Goal: Information Seeking & Learning: Learn about a topic

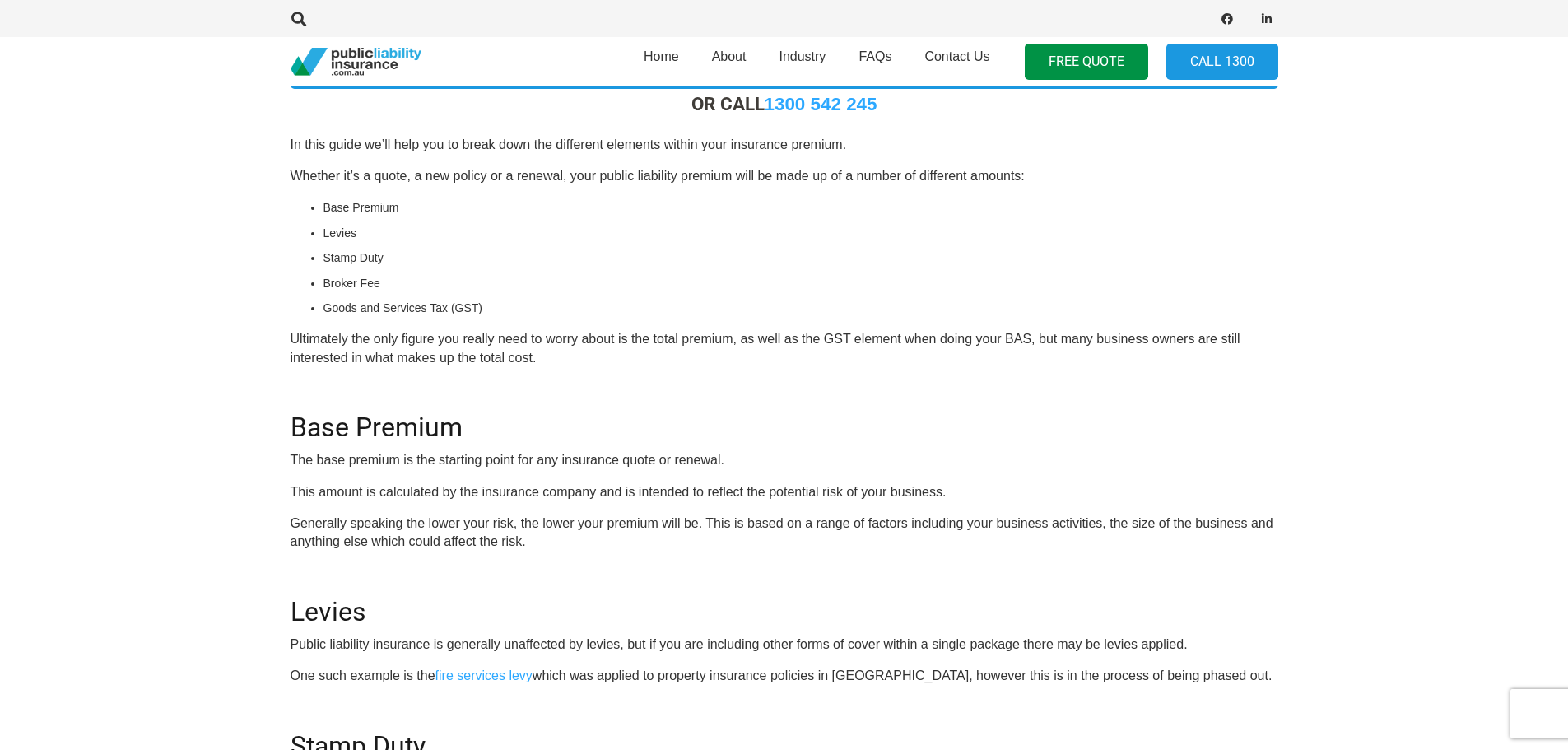
scroll to position [412, 0]
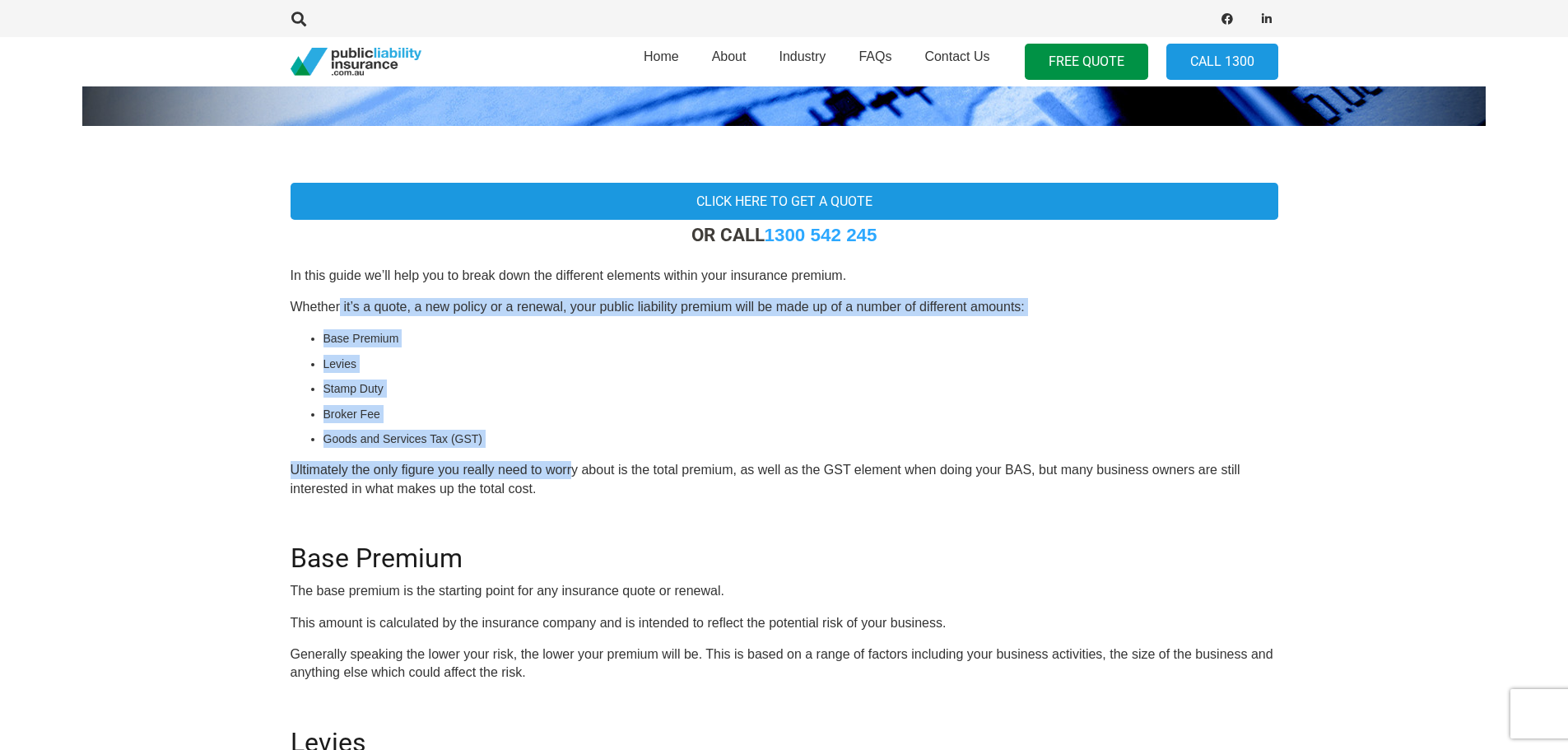
drag, startPoint x: 340, startPoint y: 313, endPoint x: 579, endPoint y: 465, distance: 283.2
click at [579, 466] on p "Ultimately the only figure you really need to worry about is the total premium,…" at bounding box center [784, 479] width 988 height 37
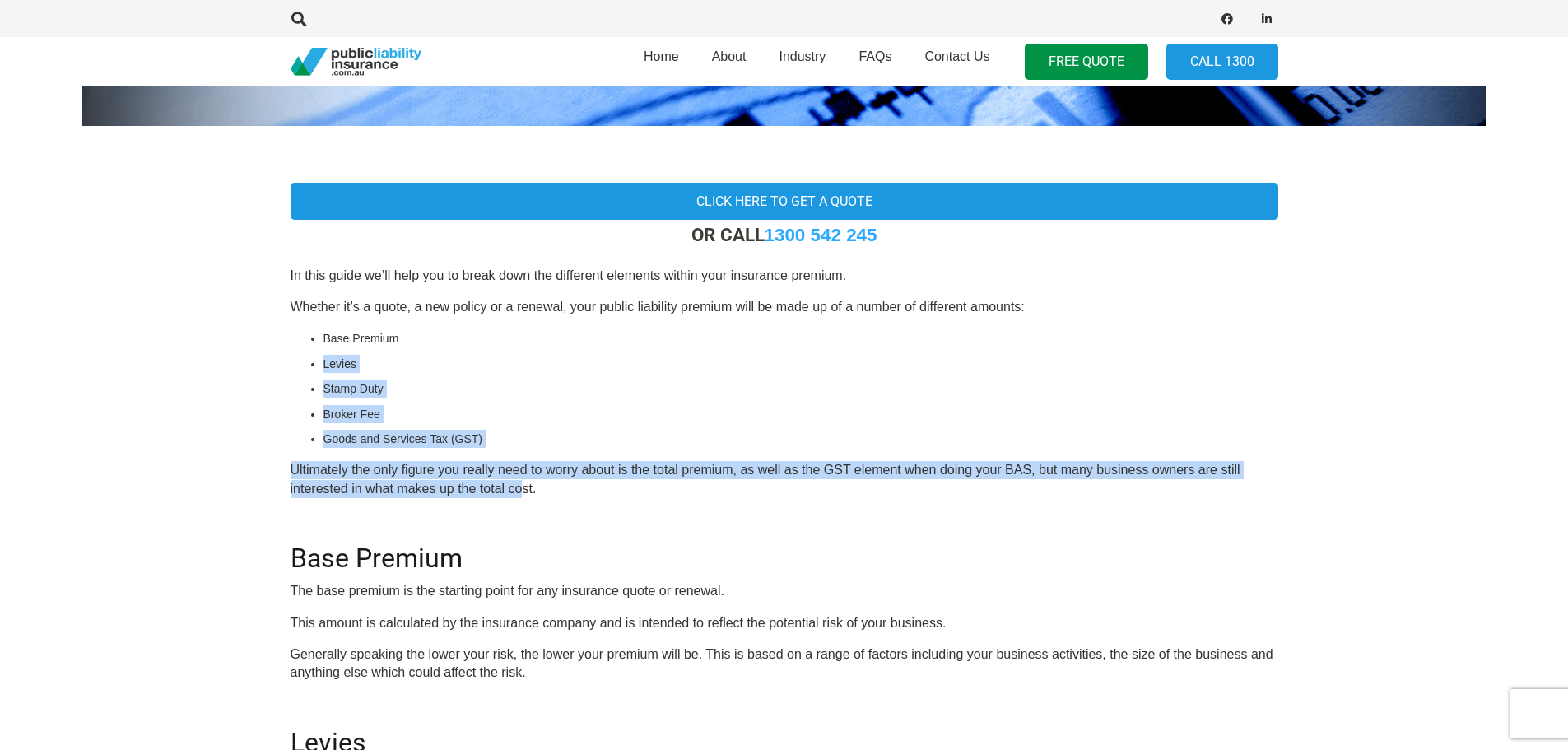
drag, startPoint x: 505, startPoint y: 486, endPoint x: 234, endPoint y: 344, distance: 305.9
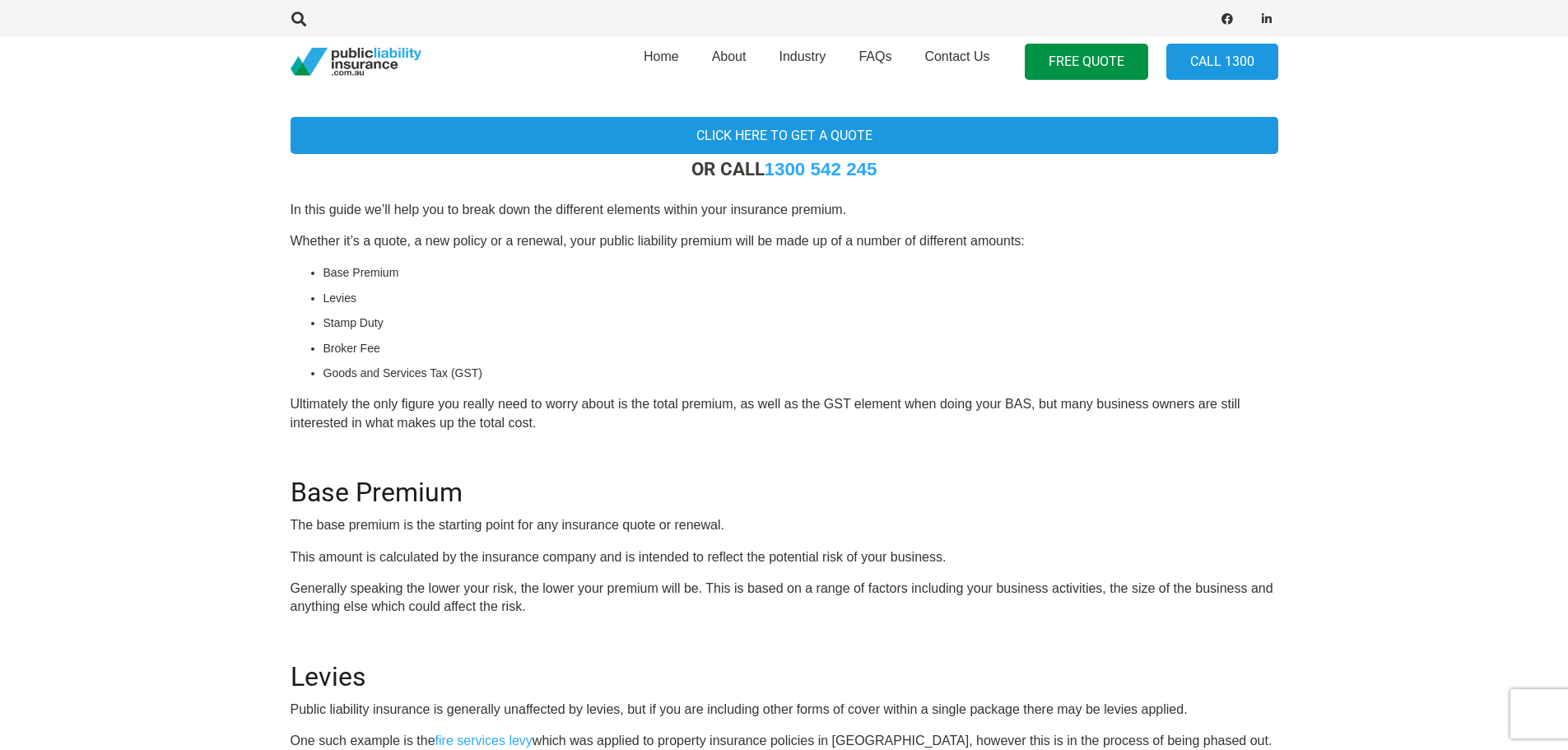
scroll to position [658, 0]
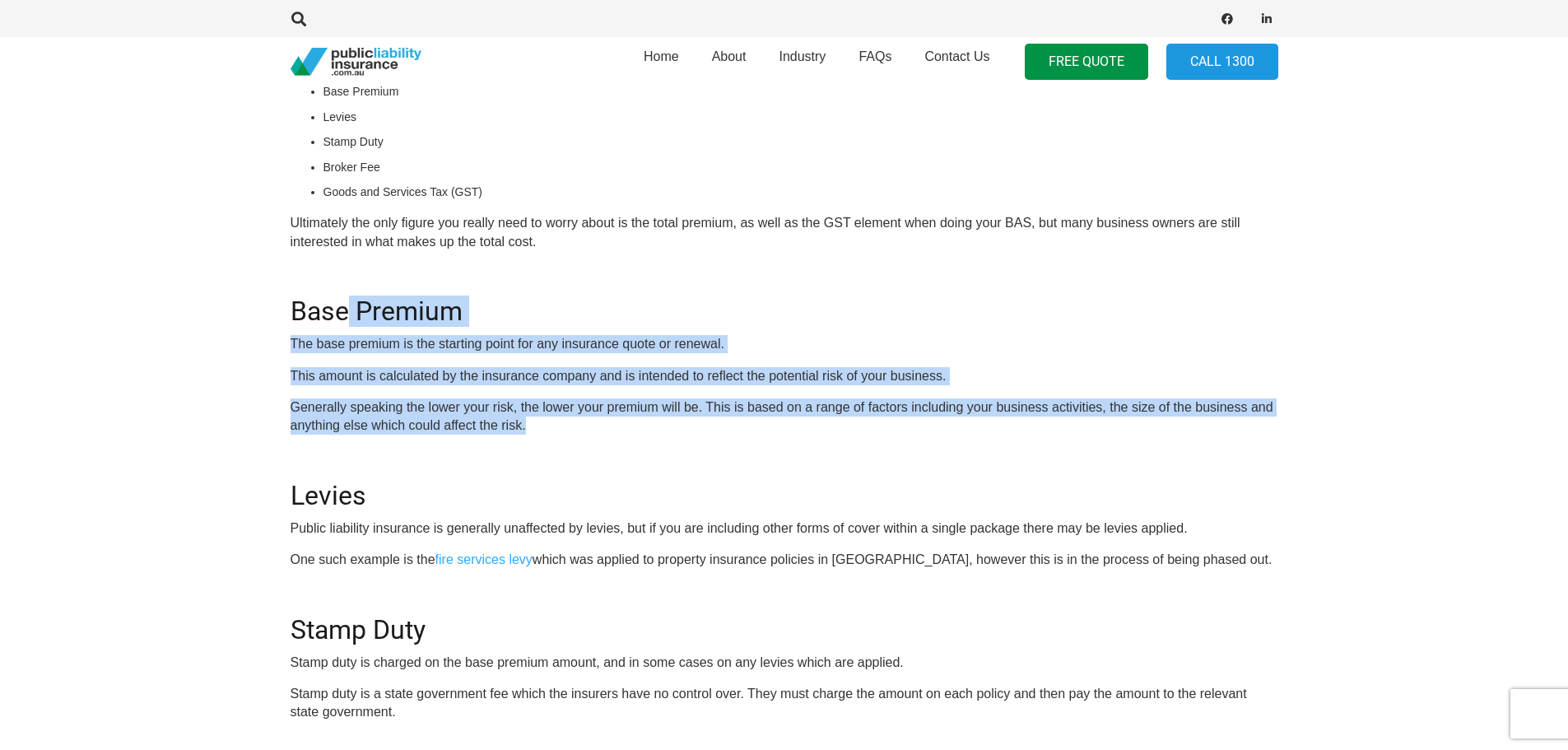
drag, startPoint x: 371, startPoint y: 322, endPoint x: 547, endPoint y: 424, distance: 203.4
click at [547, 424] on div "OR CALL [PHONE_NUMBER] In this guide we’ll help you to break down the different…" at bounding box center [784, 622] width 988 height 1291
drag, startPoint x: 547, startPoint y: 424, endPoint x: 949, endPoint y: 341, distance: 410.5
click at [548, 424] on p "Generally speaking the lower your risk, the lower your premium will be. This is…" at bounding box center [784, 416] width 988 height 37
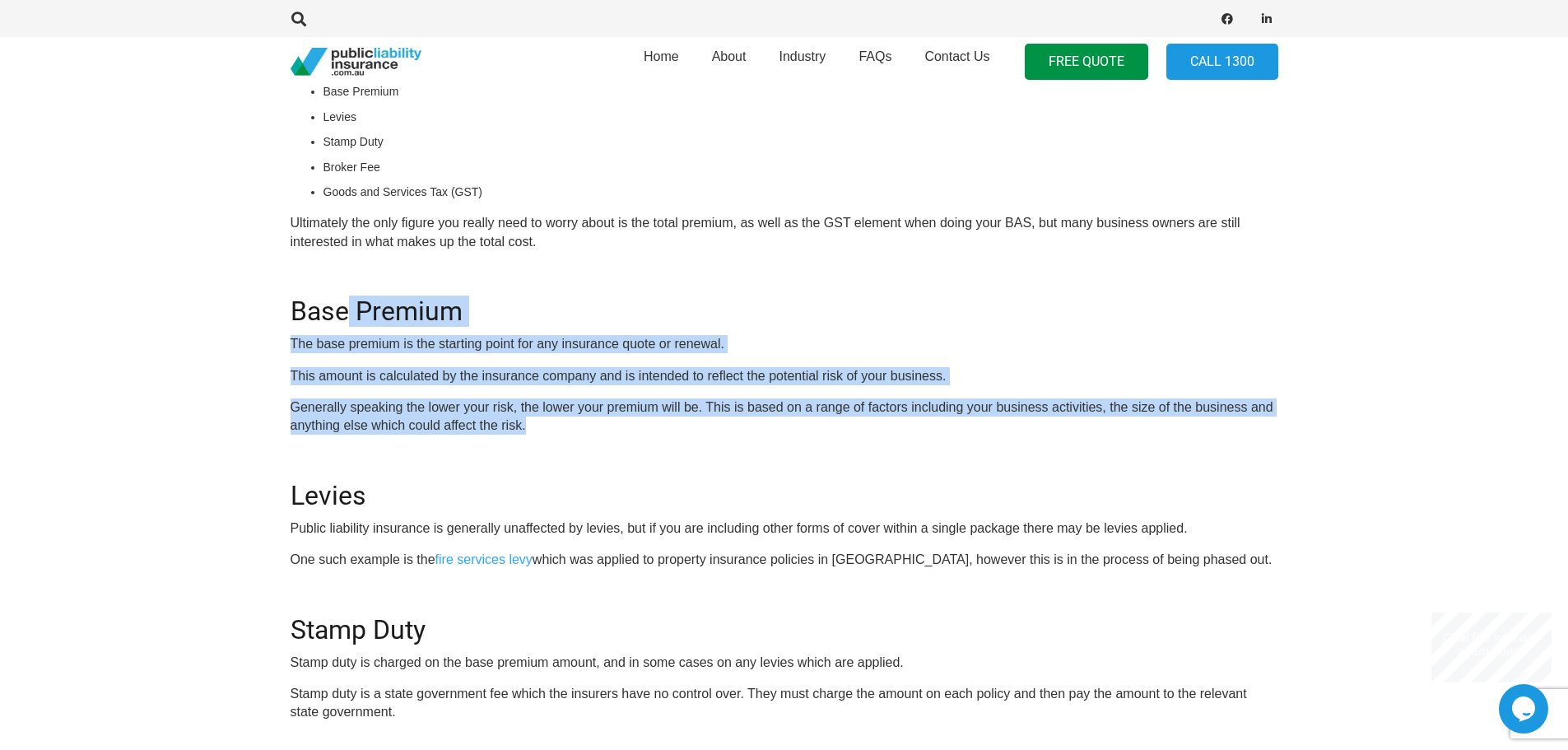
click at [1019, 335] on div "OR CALL [PHONE_NUMBER] In this guide we’ll help you to break down the different…" at bounding box center [784, 622] width 988 height 1291
click at [1067, 362] on div "OR CALL [PHONE_NUMBER] In this guide we’ll help you to break down the different…" at bounding box center [784, 622] width 988 height 1291
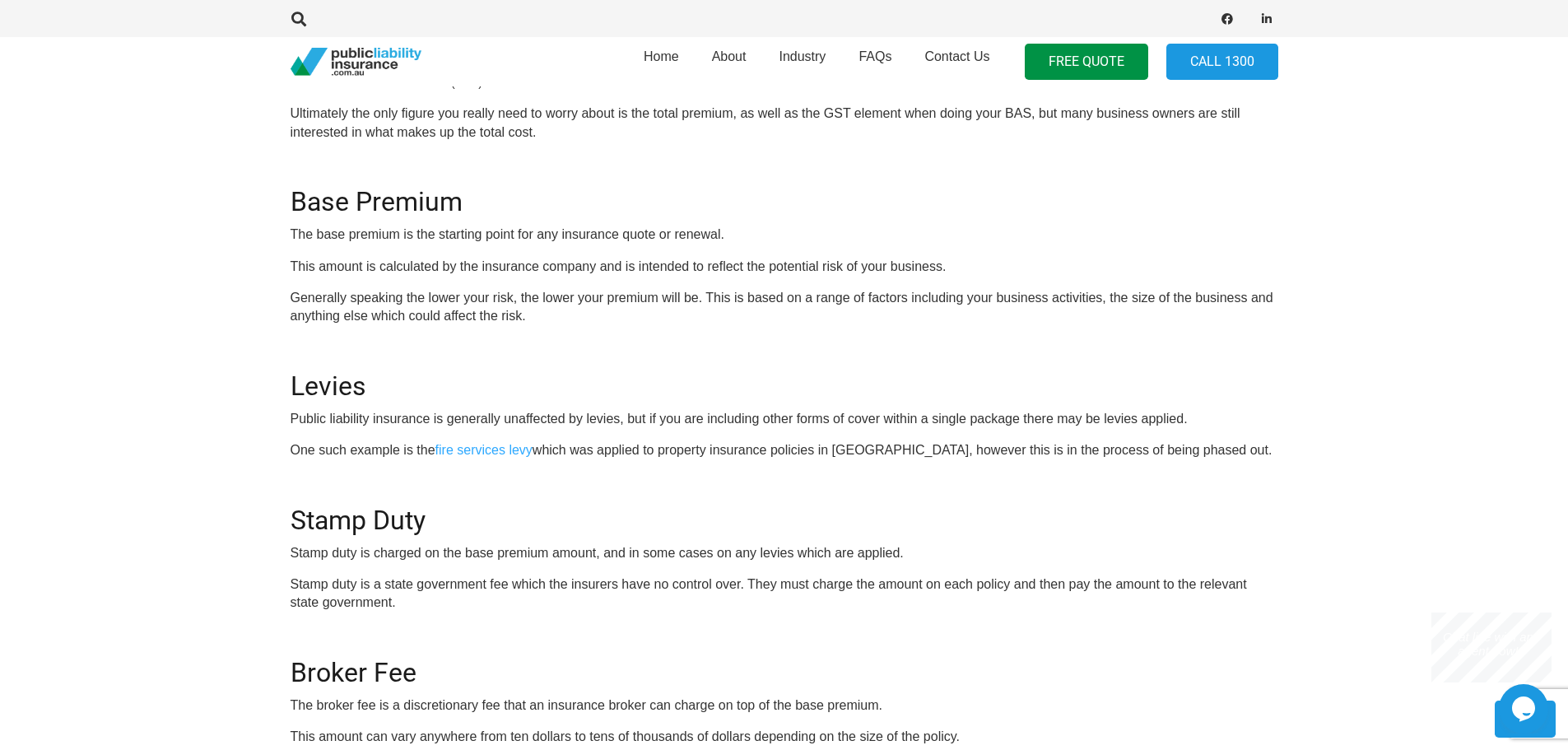
scroll to position [906, 0]
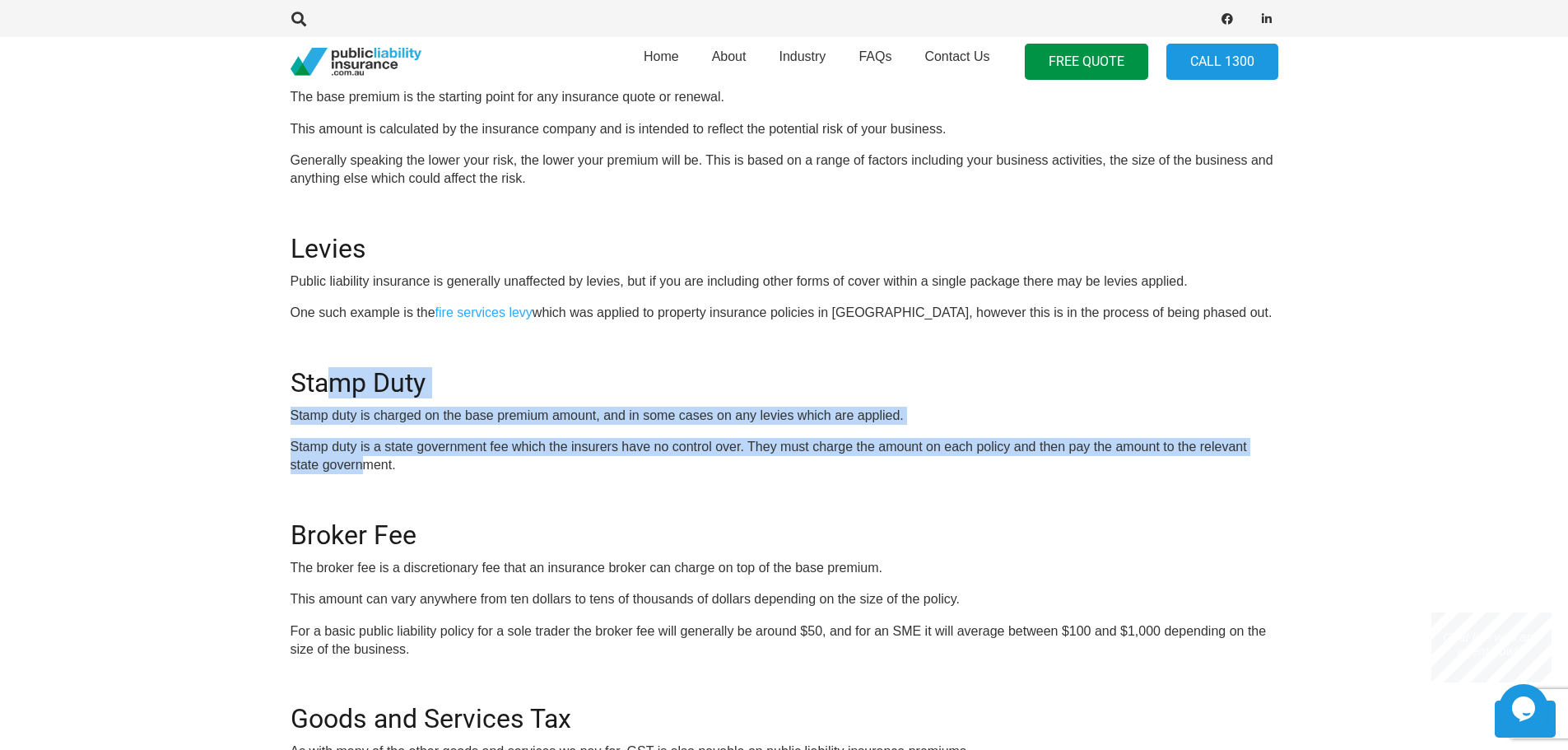
drag, startPoint x: 337, startPoint y: 381, endPoint x: 391, endPoint y: 473, distance: 106.7
click at [370, 473] on div "OR CALL [PHONE_NUMBER] In this guide we’ll help you to break down the different…" at bounding box center [784, 376] width 988 height 1291
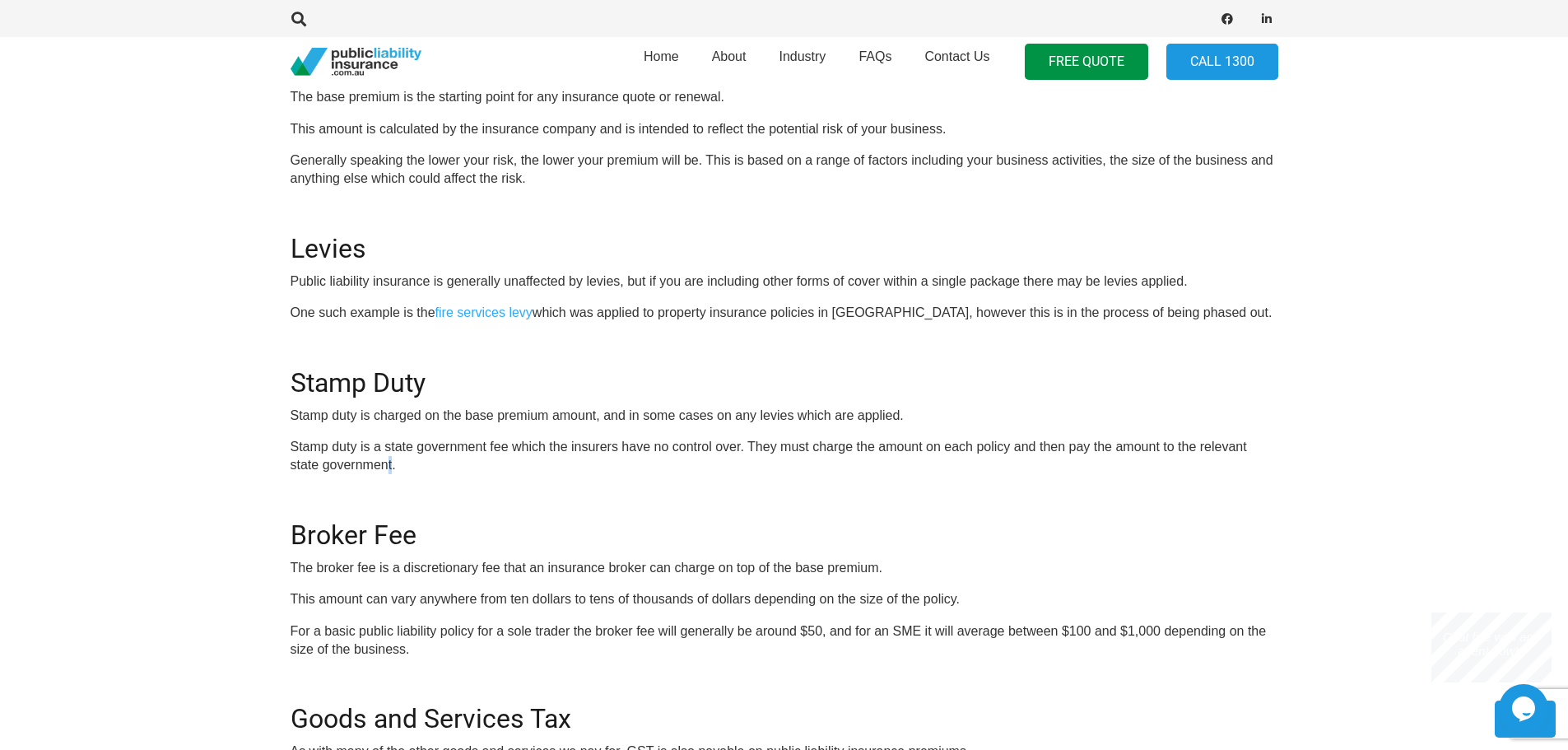
drag, startPoint x: 391, startPoint y: 473, endPoint x: 431, endPoint y: 473, distance: 40.0
click at [409, 473] on p "Stamp duty is a state government fee which the insurers have no control over. T…" at bounding box center [784, 456] width 988 height 37
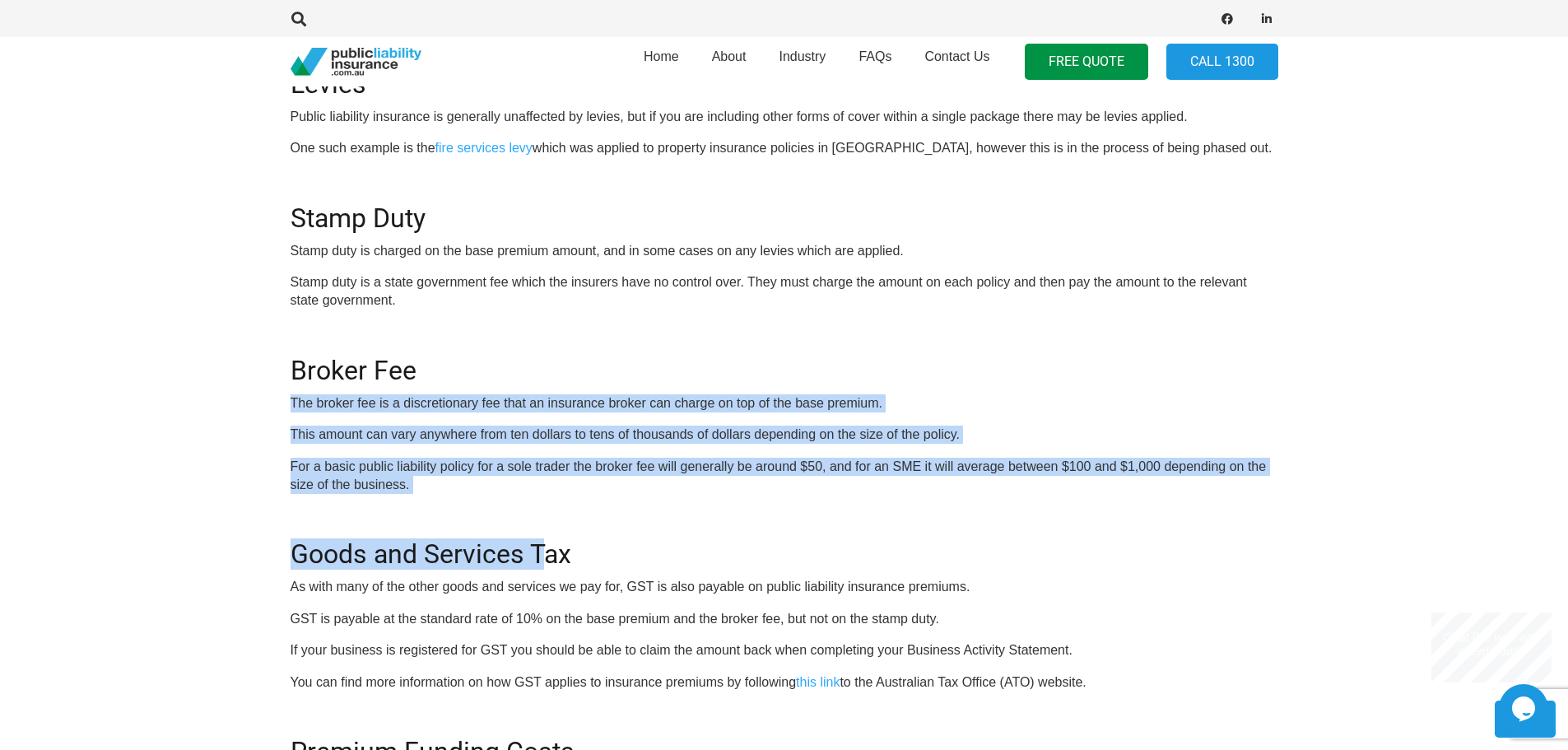
drag, startPoint x: 294, startPoint y: 412, endPoint x: 546, endPoint y: 517, distance: 273.0
click at [546, 517] on div "OR CALL [PHONE_NUMBER] In this guide we’ll help you to break down the different…" at bounding box center [784, 211] width 988 height 1291
click at [548, 512] on div "OR CALL [PHONE_NUMBER] In this guide we’ll help you to break down the different…" at bounding box center [784, 211] width 988 height 1291
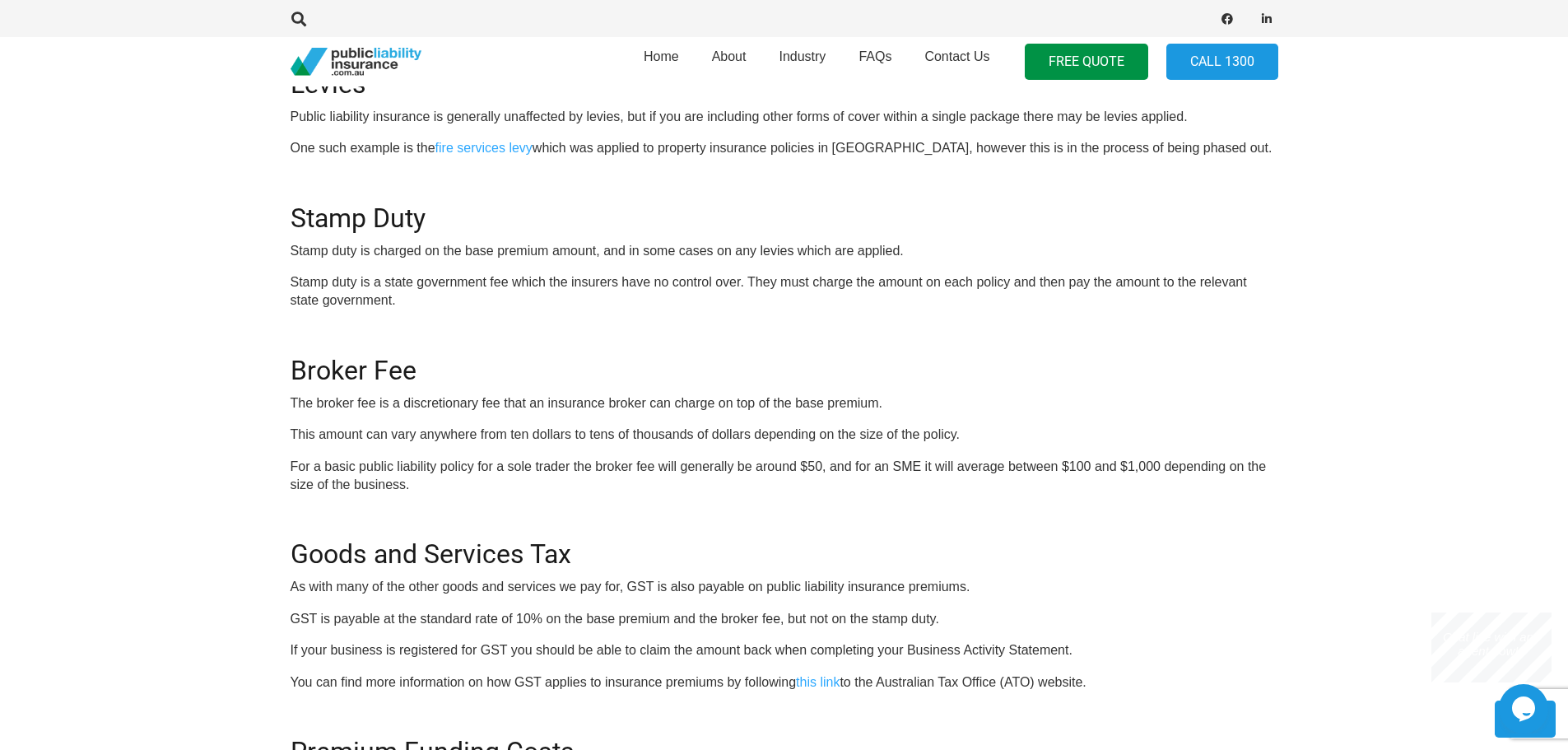
click at [542, 482] on p "For a basic public liability policy for a sole trader the broker fee will gener…" at bounding box center [784, 476] width 988 height 37
click at [455, 477] on p "For a basic public liability policy for a sole trader the broker fee will gener…" at bounding box center [784, 476] width 988 height 37
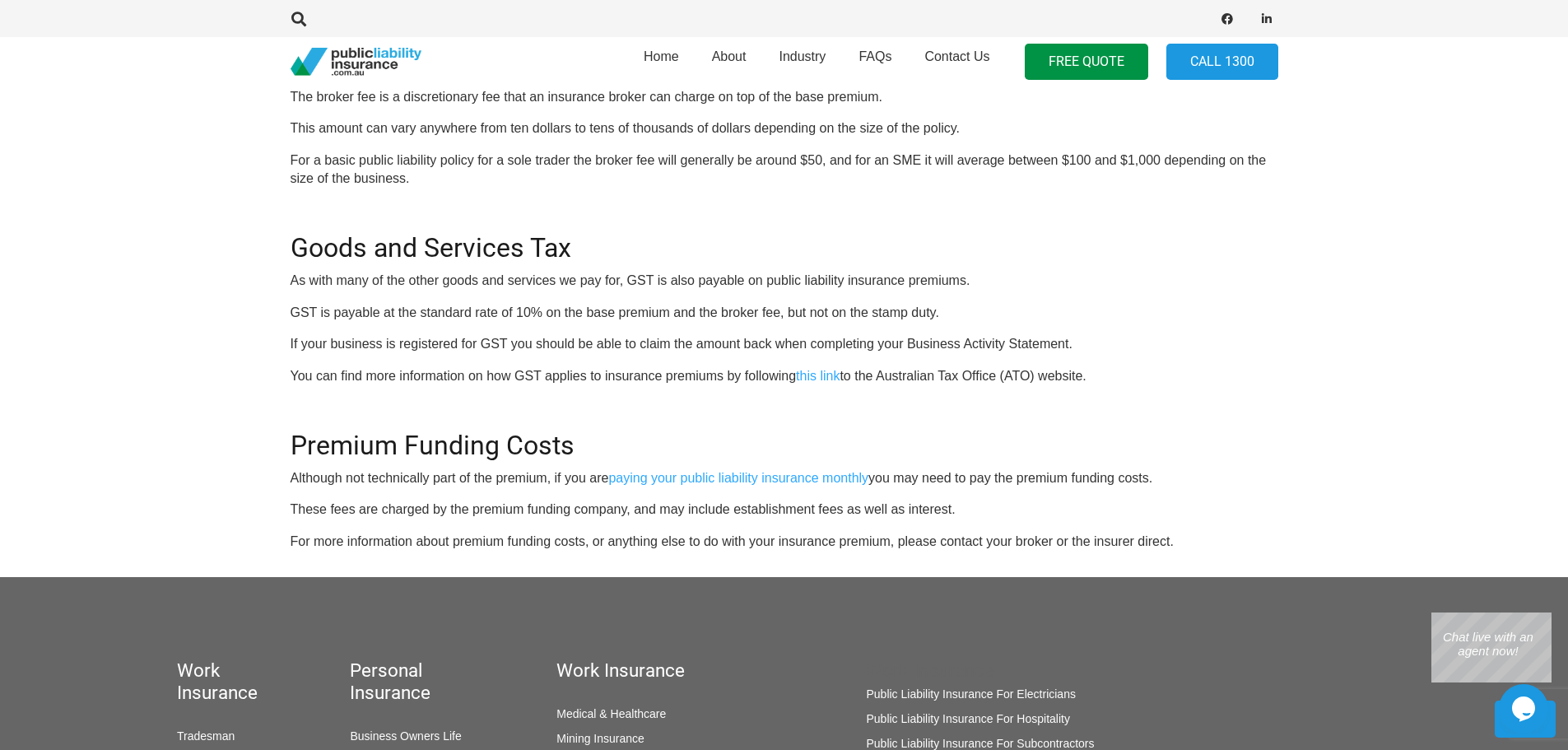
scroll to position [1399, 0]
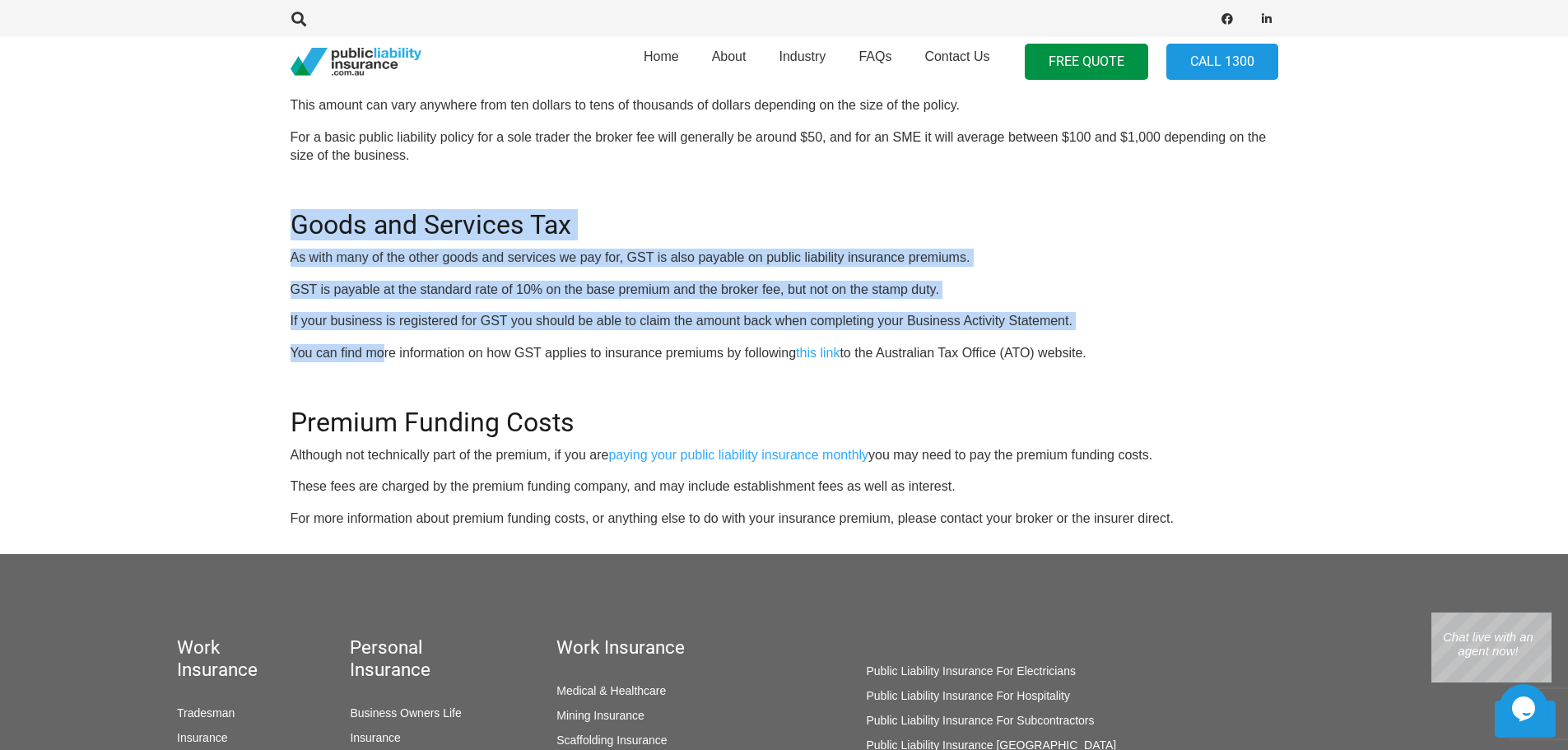
drag, startPoint x: 276, startPoint y: 221, endPoint x: 388, endPoint y: 340, distance: 163.4
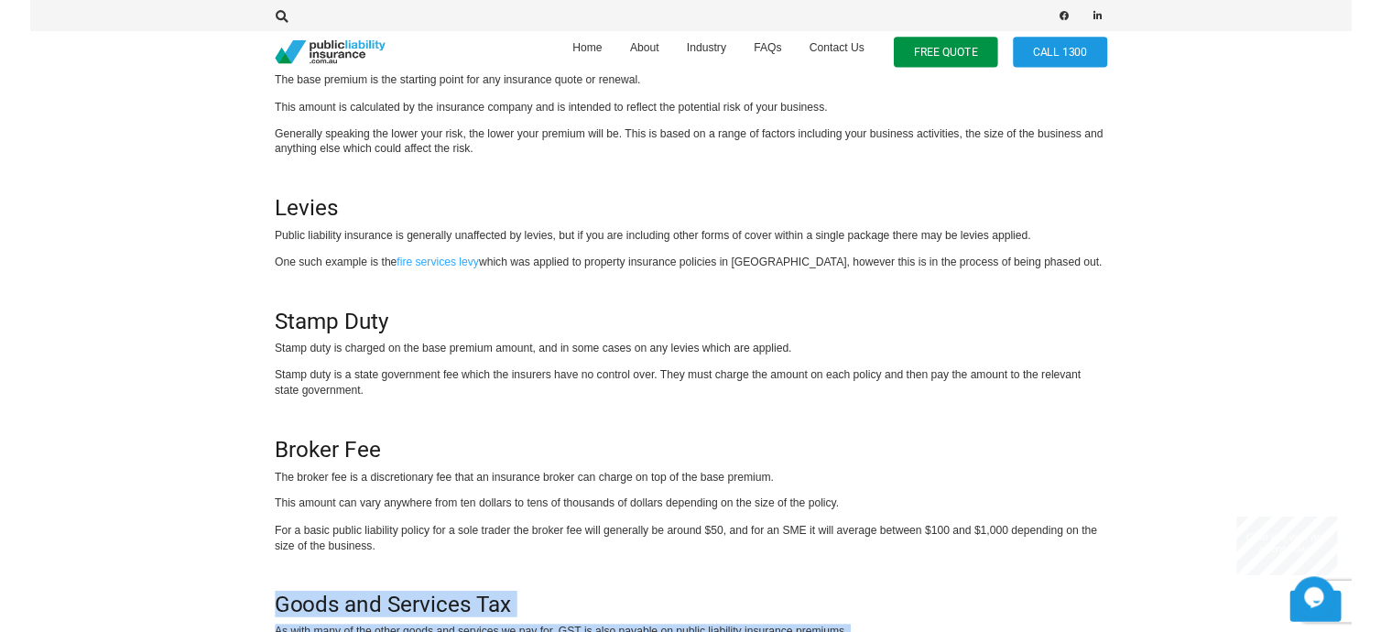
scroll to position [1007, 0]
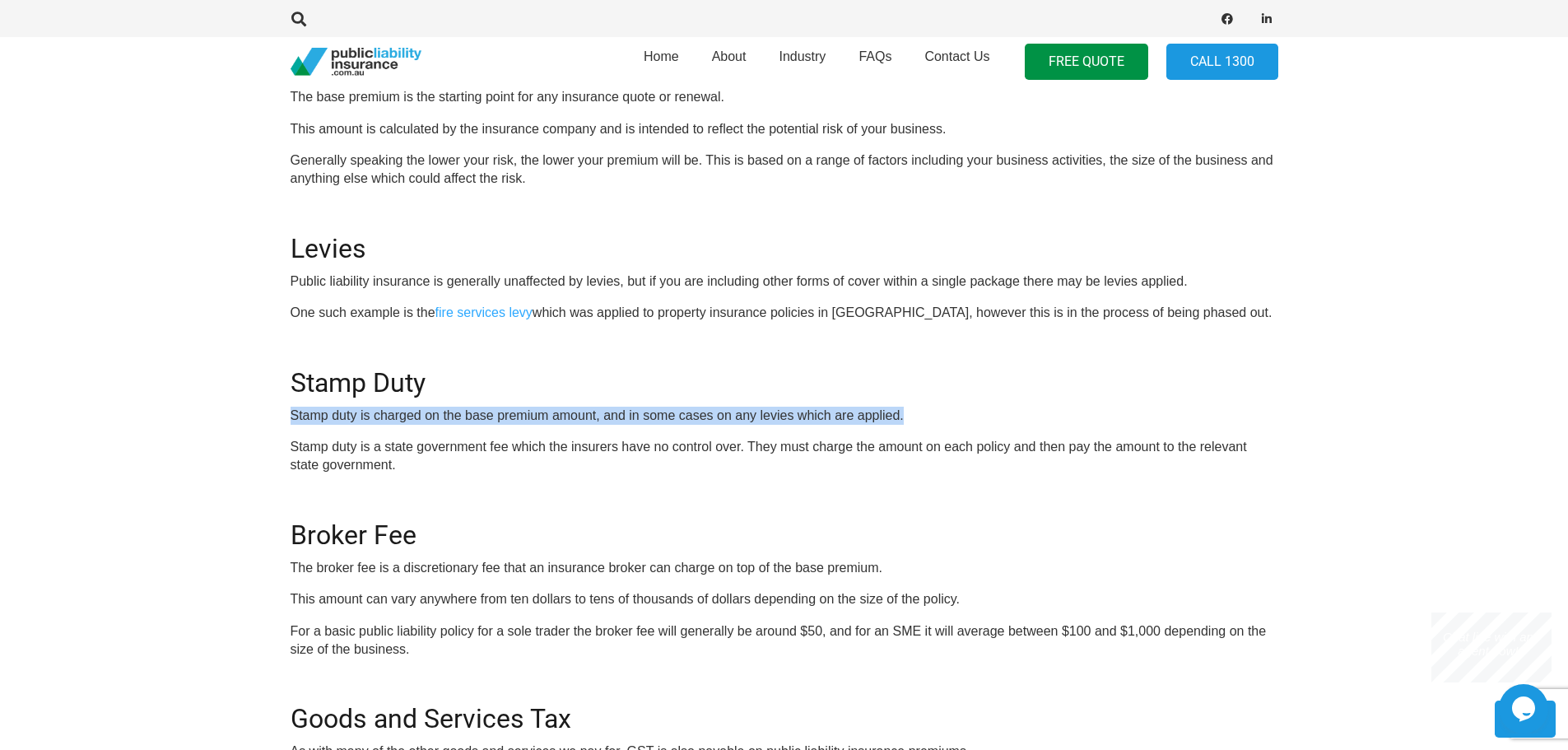
drag, startPoint x: 331, startPoint y: 415, endPoint x: 918, endPoint y: 416, distance: 587.0
click at [918, 416] on div "Click here to get a quote OR CALL [PHONE_NUMBER] In this guide we’ll help you t…" at bounding box center [784, 353] width 1028 height 1337
click at [918, 416] on p "Stamp duty is charged on the base premium amount, and in some cases on any levi…" at bounding box center [784, 415] width 988 height 18
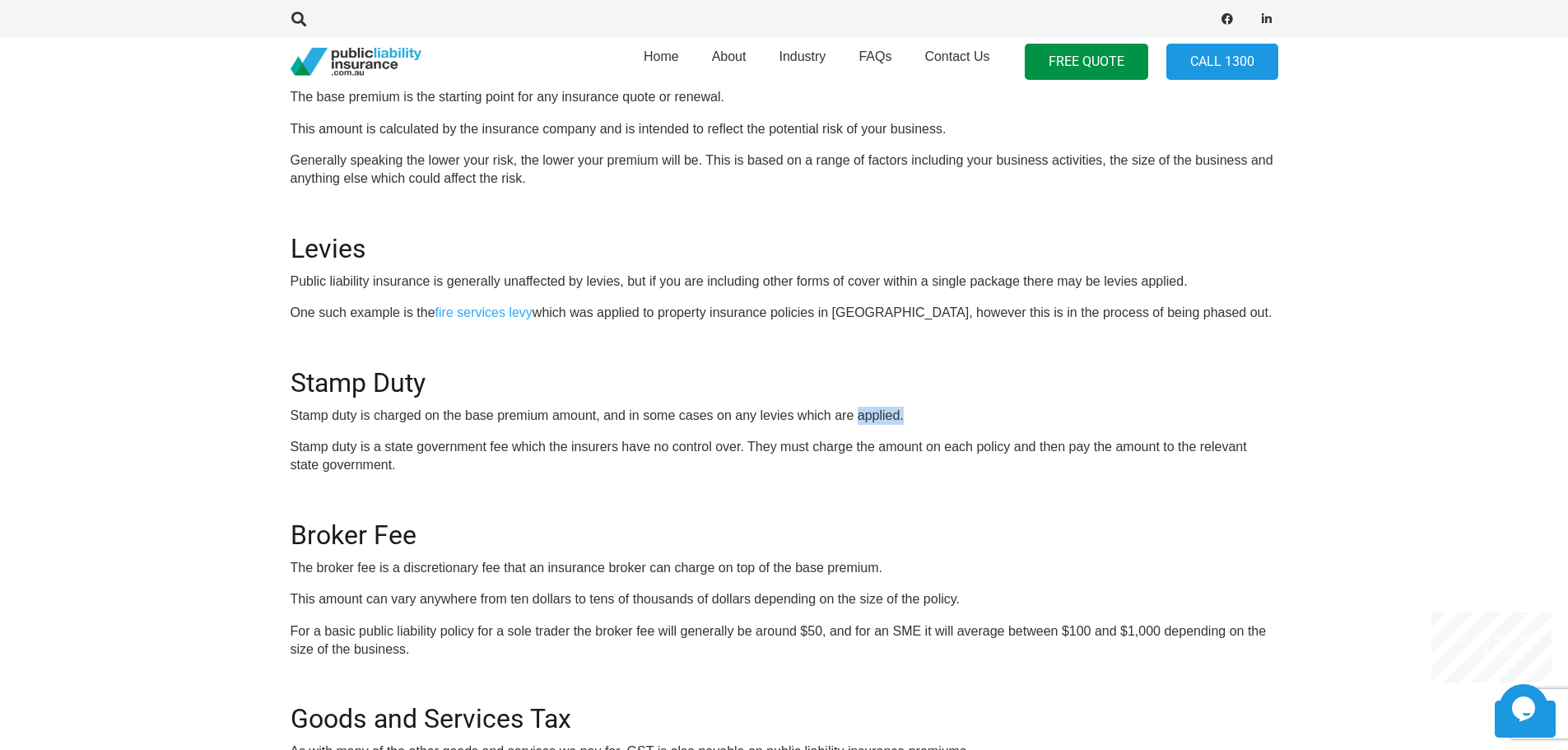
drag, startPoint x: 856, startPoint y: 409, endPoint x: 932, endPoint y: 422, distance: 77.1
click at [932, 422] on p "Stamp duty is charged on the base premium amount, and in some cases on any levi…" at bounding box center [784, 415] width 988 height 18
click at [932, 423] on p "Stamp duty is charged on the base premium amount, and in some cases on any levi…" at bounding box center [784, 415] width 988 height 18
click at [882, 394] on h2 "Stamp Duty" at bounding box center [784, 372] width 988 height 51
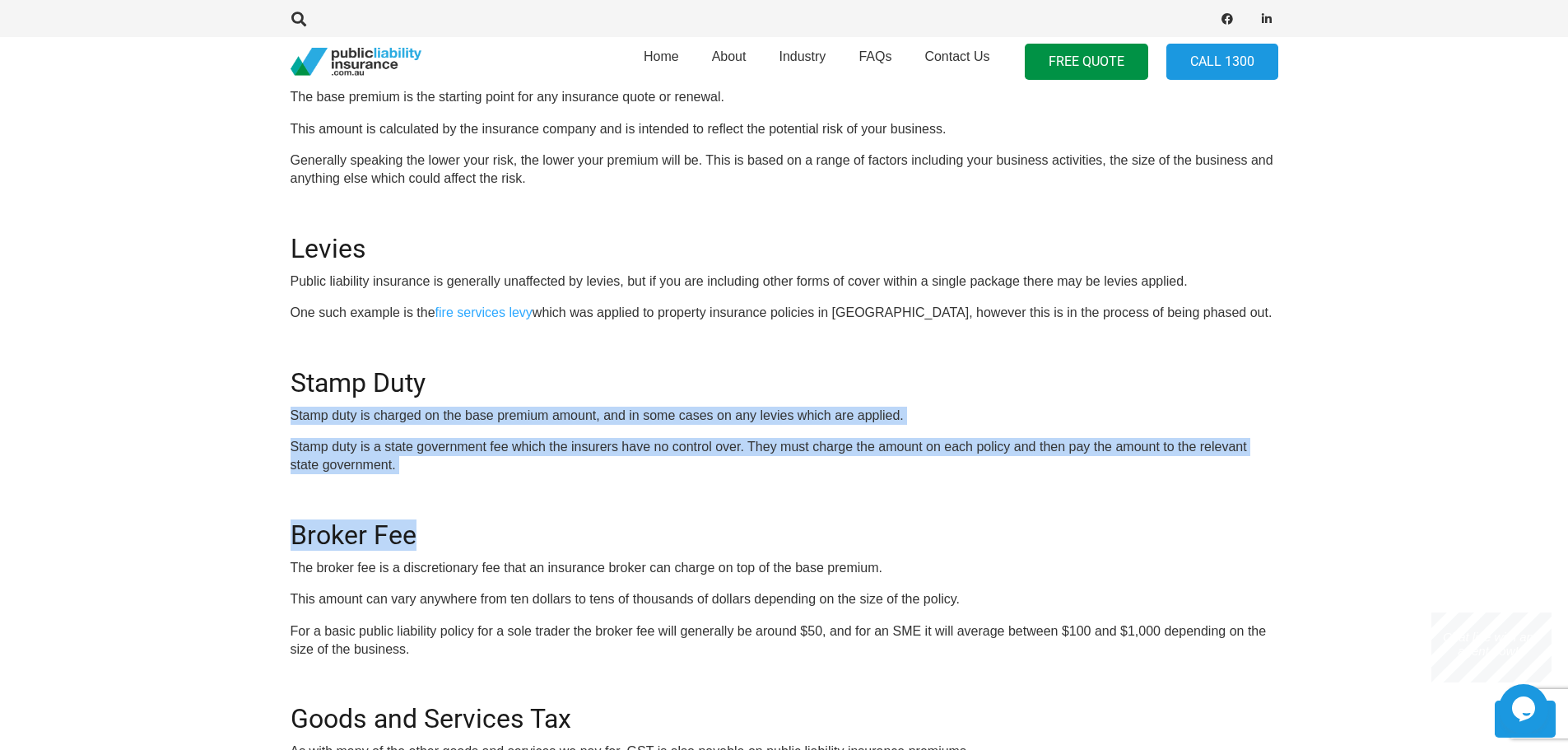
drag, startPoint x: 463, startPoint y: 481, endPoint x: 277, endPoint y: 397, distance: 204.1
click at [275, 397] on div "Click here to get a quote OR CALL [PHONE_NUMBER] In this guide we’ll help you t…" at bounding box center [784, 353] width 1028 height 1337
click at [542, 457] on p "Stamp duty is a state government fee which the insurers have no control over. T…" at bounding box center [784, 456] width 988 height 37
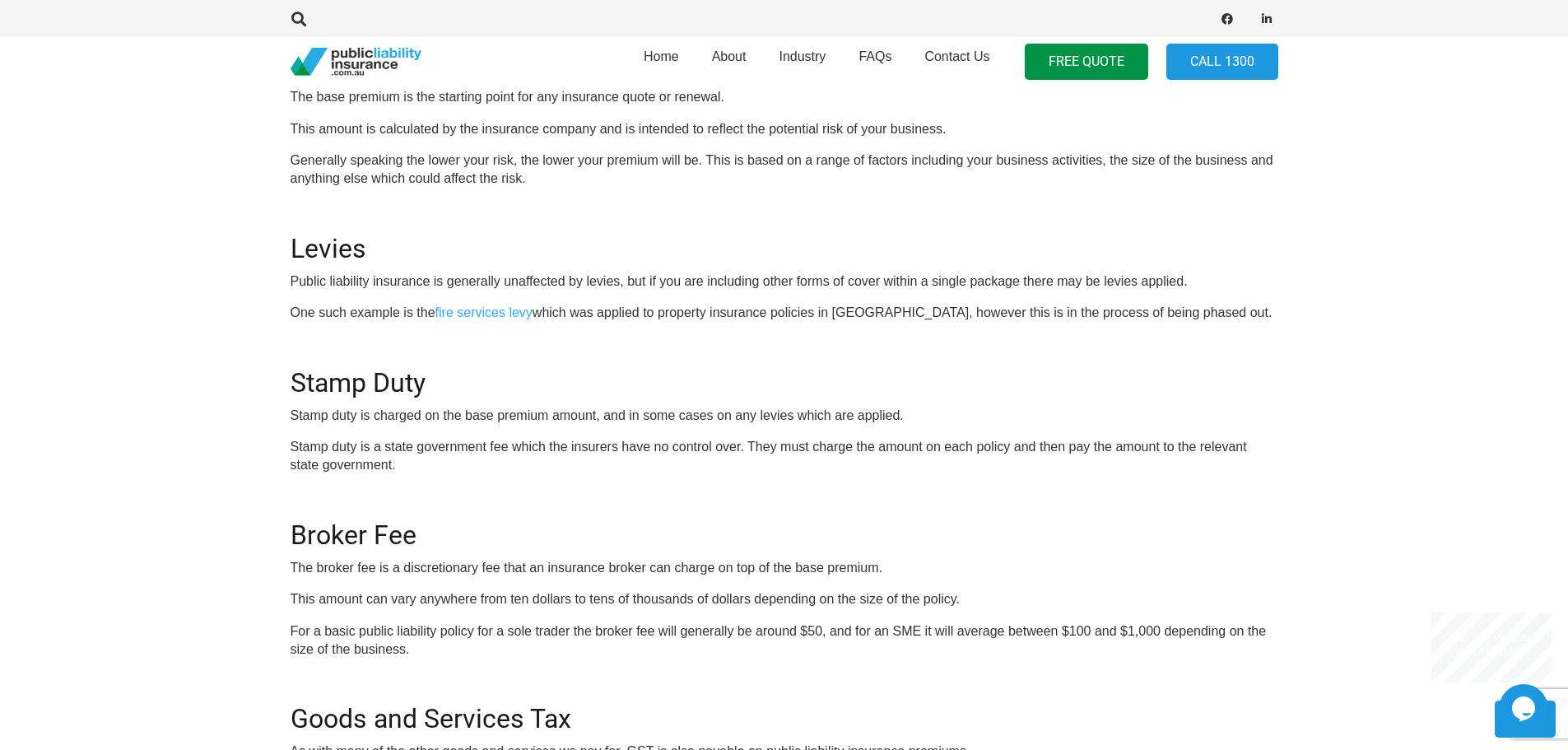
drag, startPoint x: 1043, startPoint y: 463, endPoint x: 993, endPoint y: 449, distance: 51.9
click at [1044, 460] on p "Stamp duty is a state government fee which the insurers have no control over. T…" at bounding box center [784, 456] width 988 height 37
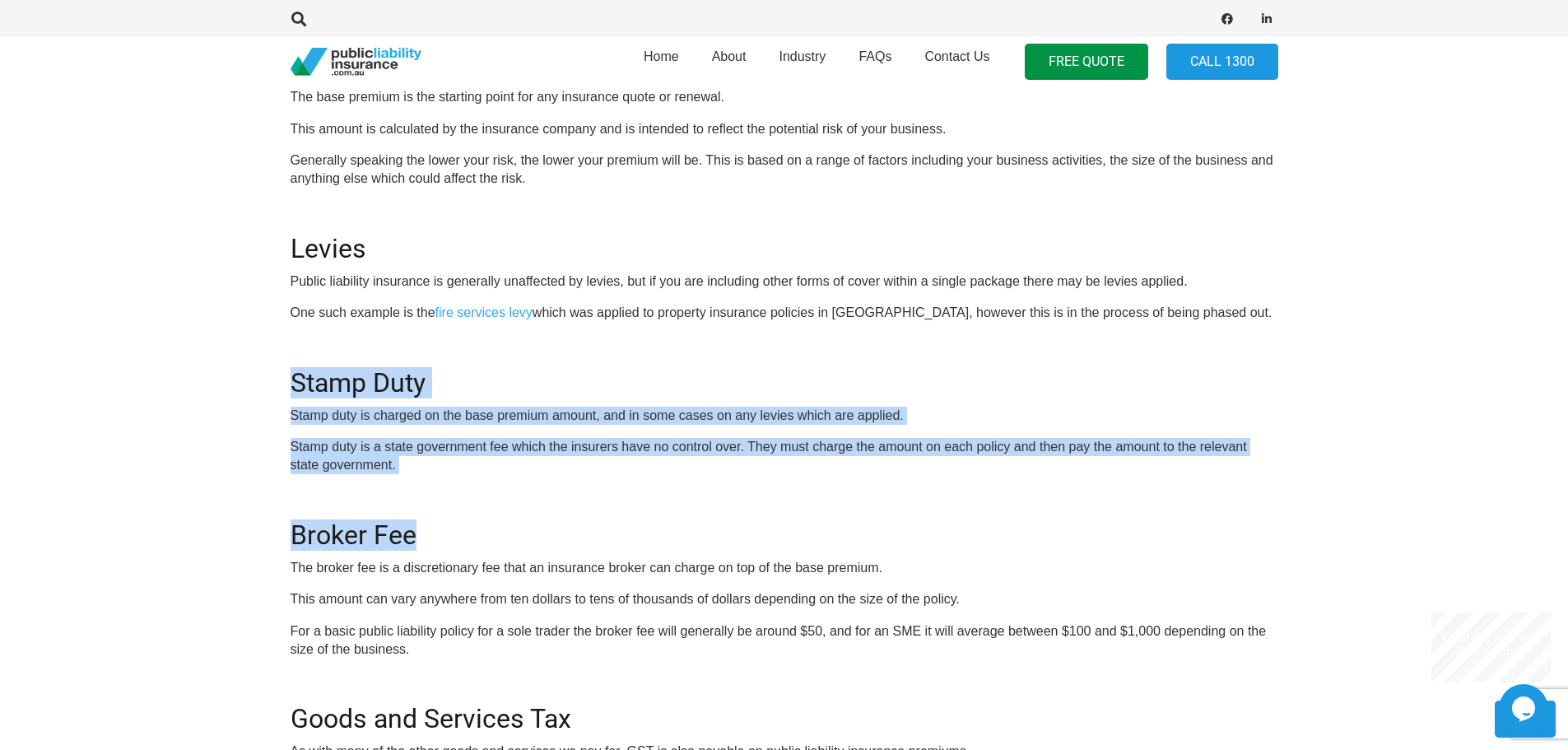
drag, startPoint x: 921, startPoint y: 490, endPoint x: 141, endPoint y: 375, distance: 788.4
click at [114, 367] on section "Click here to get a quote OR CALL [PHONE_NUMBER] In this guide we’ll help you t…" at bounding box center [784, 353] width 1568 height 1389
click at [548, 470] on p "Stamp duty is a state government fee which the insurers have no control over. T…" at bounding box center [784, 456] width 988 height 37
drag, startPoint x: 450, startPoint y: 472, endPoint x: 816, endPoint y: 478, distance: 366.0
click at [298, 395] on div "OR CALL [PHONE_NUMBER] In this guide we’ll help you to break down the different…" at bounding box center [784, 376] width 988 height 1291
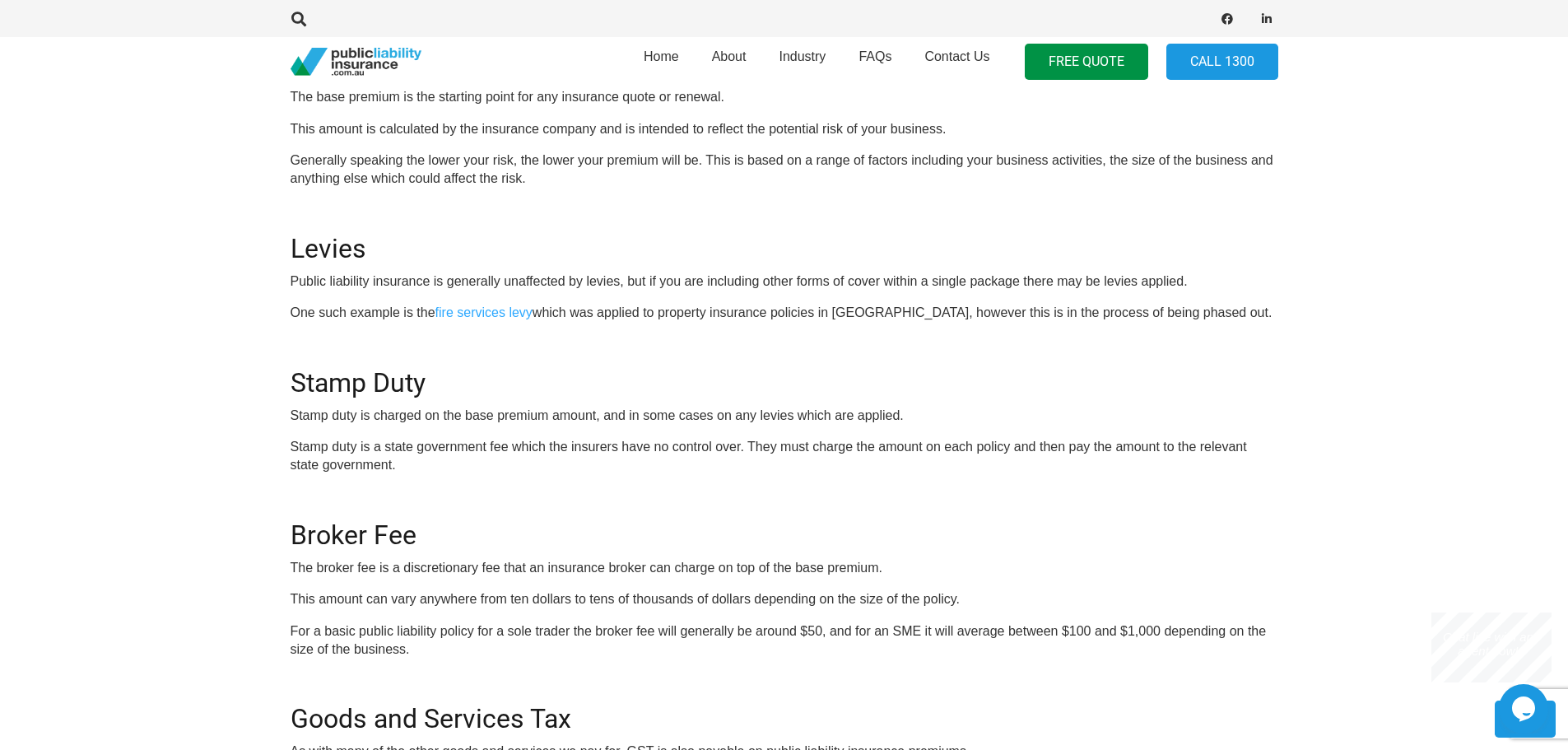
click at [817, 478] on div "OR CALL [PHONE_NUMBER] In this guide we’ll help you to break down the different…" at bounding box center [784, 376] width 988 height 1291
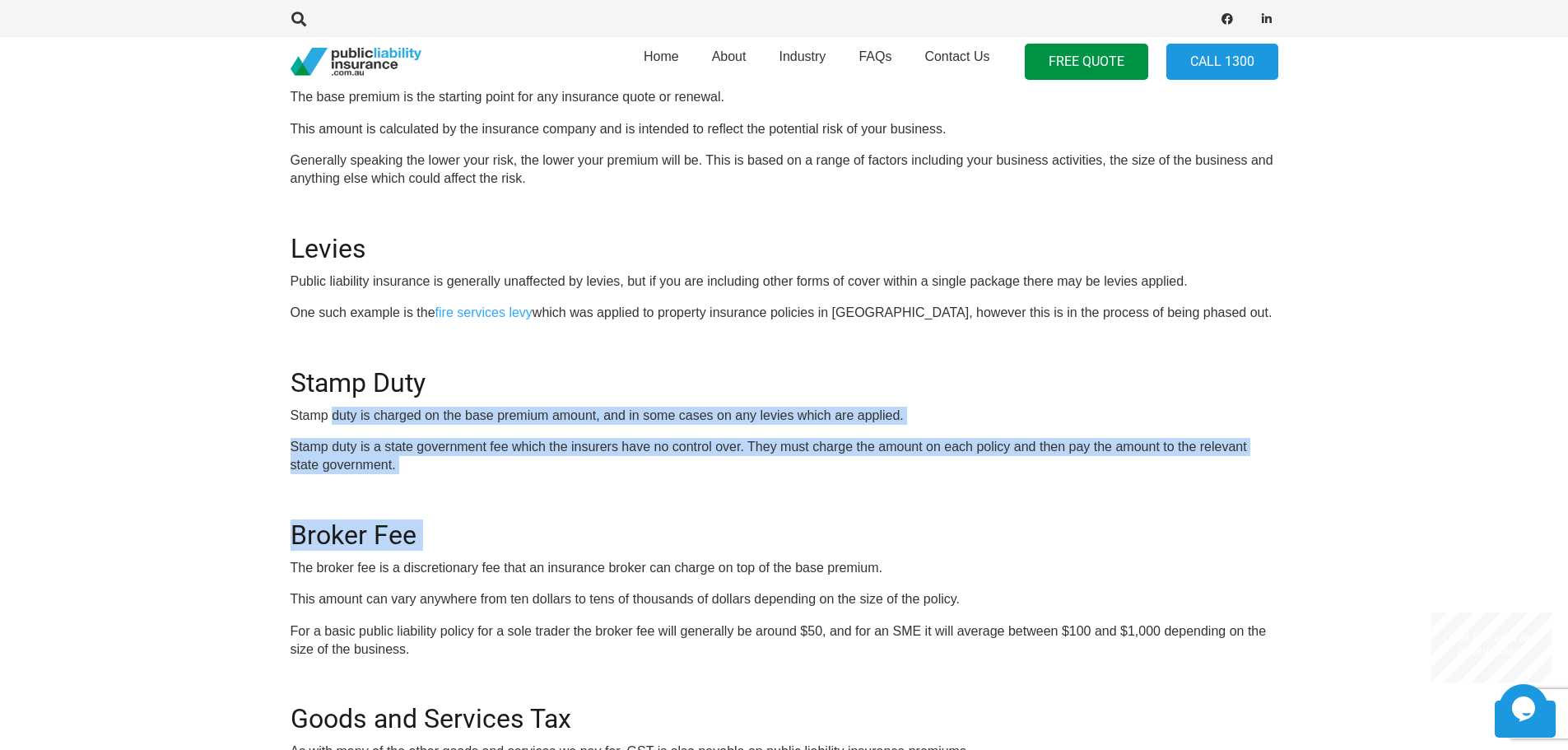
drag, startPoint x: 817, startPoint y: 478, endPoint x: 343, endPoint y: 400, distance: 480.4
click at [343, 400] on div "OR CALL [PHONE_NUMBER] In this guide we’ll help you to break down the different…" at bounding box center [784, 376] width 988 height 1291
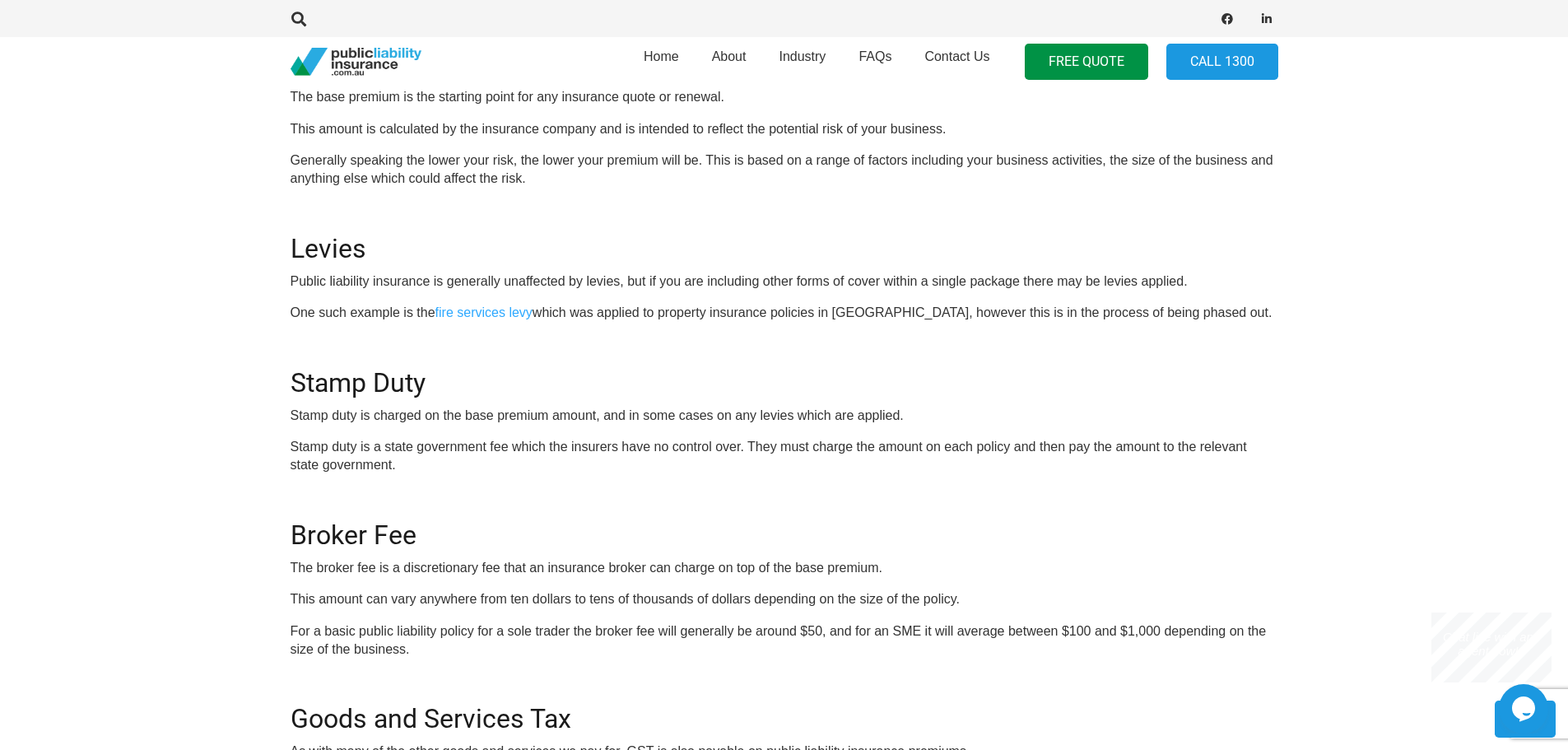
click at [283, 376] on div "Click here to get a quote OR CALL [PHONE_NUMBER] In this guide we’ll help you t…" at bounding box center [784, 353] width 1028 height 1337
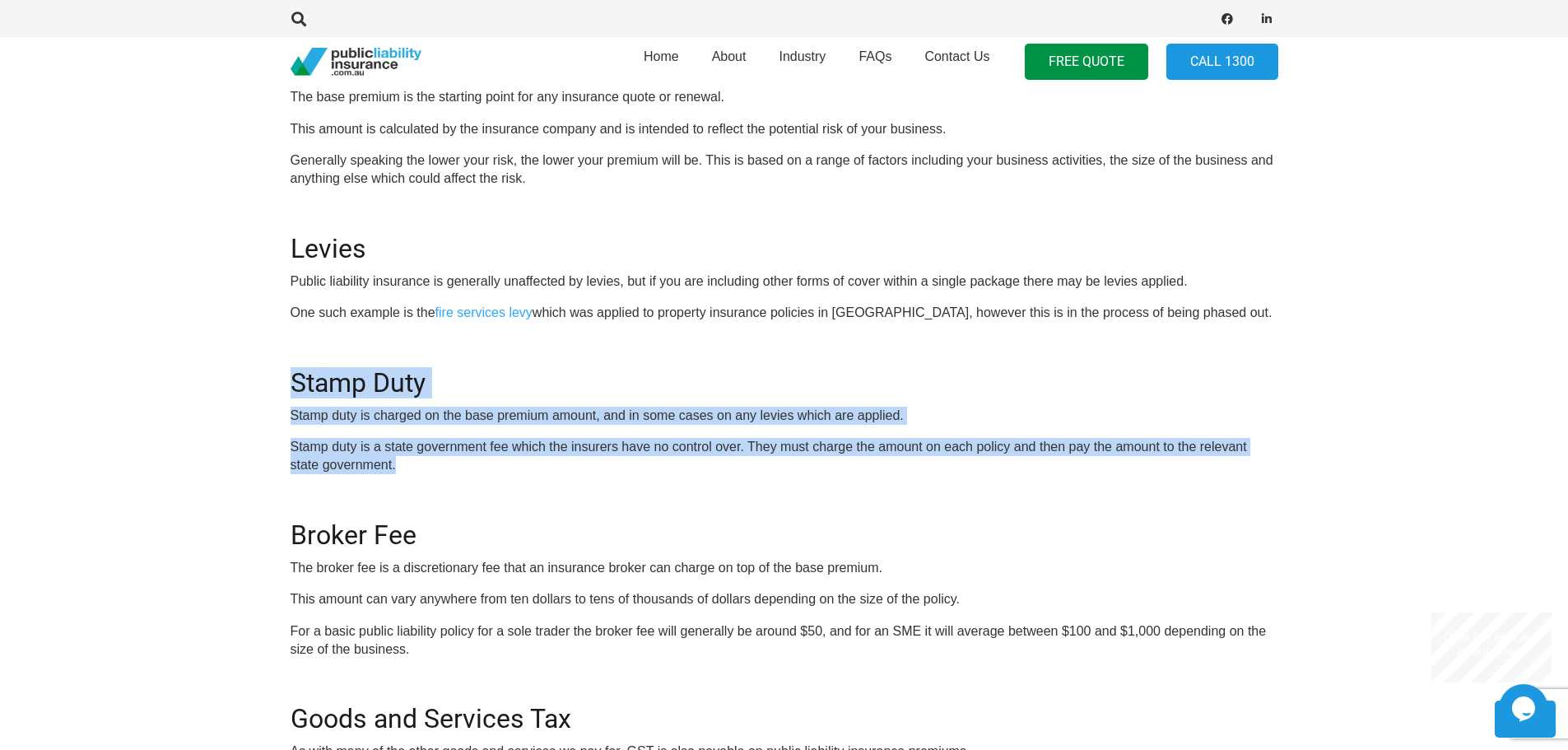
drag, startPoint x: 245, startPoint y: 360, endPoint x: 446, endPoint y: 459, distance: 224.1
click at [446, 459] on section "Click here to get a quote OR CALL [PHONE_NUMBER] In this guide we’ll help you t…" at bounding box center [784, 353] width 1568 height 1389
copy div "Stamp Duty Stamp duty is charged on the base premium amount, and in some cases …"
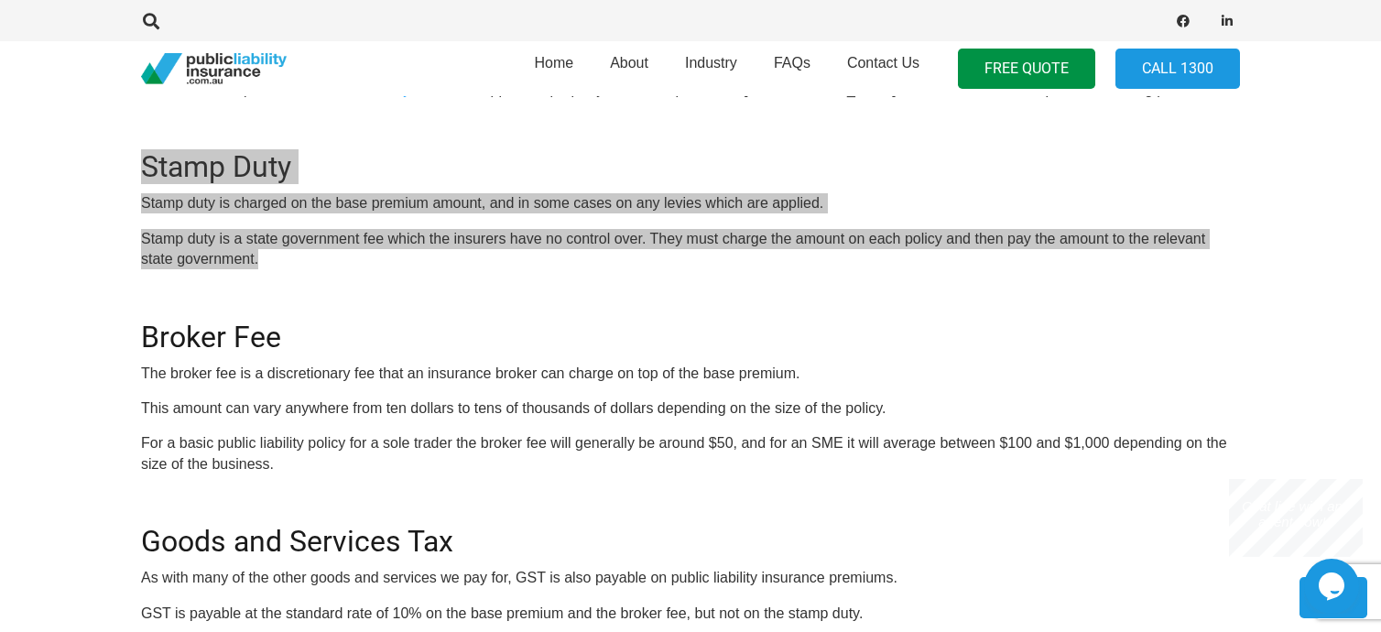
scroll to position [1190, 0]
